Goal: Browse casually: Explore the website without a specific task or goal

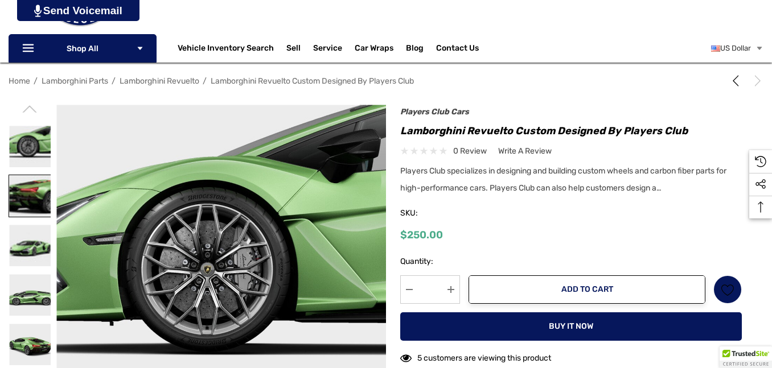
click at [32, 183] on img at bounding box center [30, 196] width 42 height 42
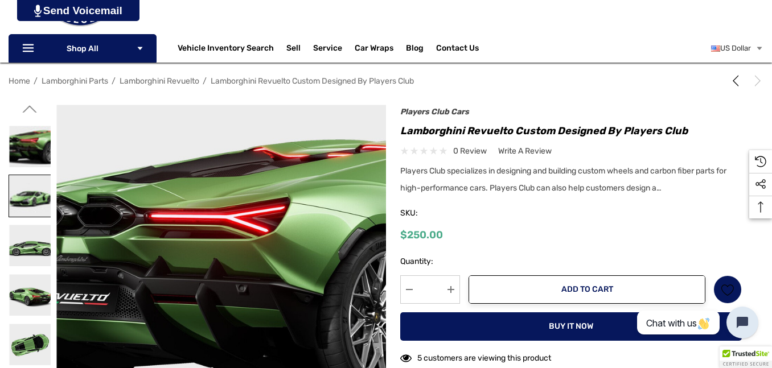
click at [35, 214] on img at bounding box center [30, 196] width 42 height 42
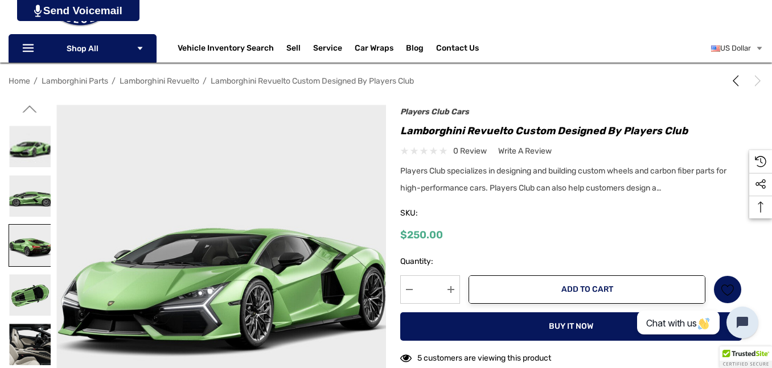
click at [34, 235] on img at bounding box center [30, 246] width 42 height 42
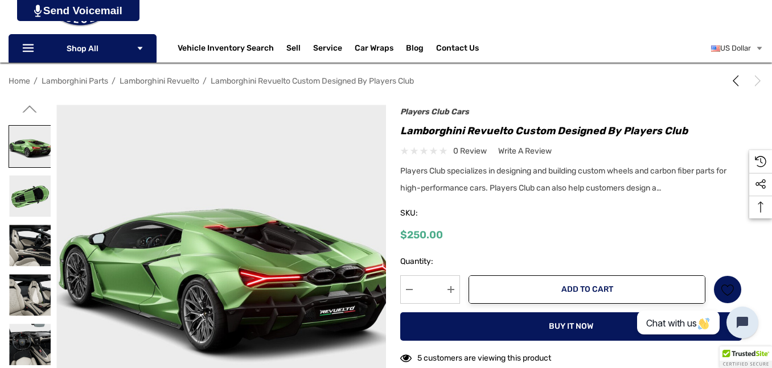
click at [34, 235] on img at bounding box center [30, 246] width 42 height 42
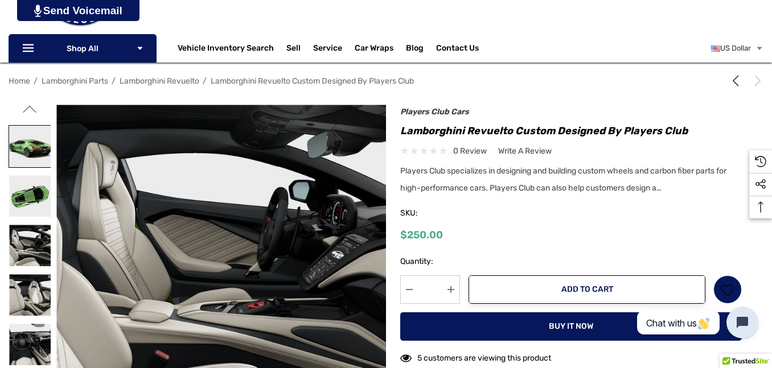
click at [34, 235] on img at bounding box center [30, 246] width 42 height 42
click at [39, 263] on img at bounding box center [30, 246] width 42 height 42
click at [30, 274] on link at bounding box center [30, 295] width 43 height 43
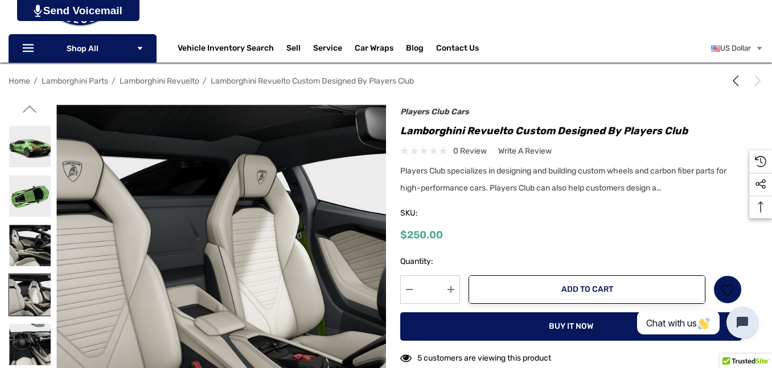
click at [34, 288] on img at bounding box center [30, 296] width 42 height 42
click at [34, 289] on img at bounding box center [30, 296] width 42 height 42
